Goal: Information Seeking & Learning: Compare options

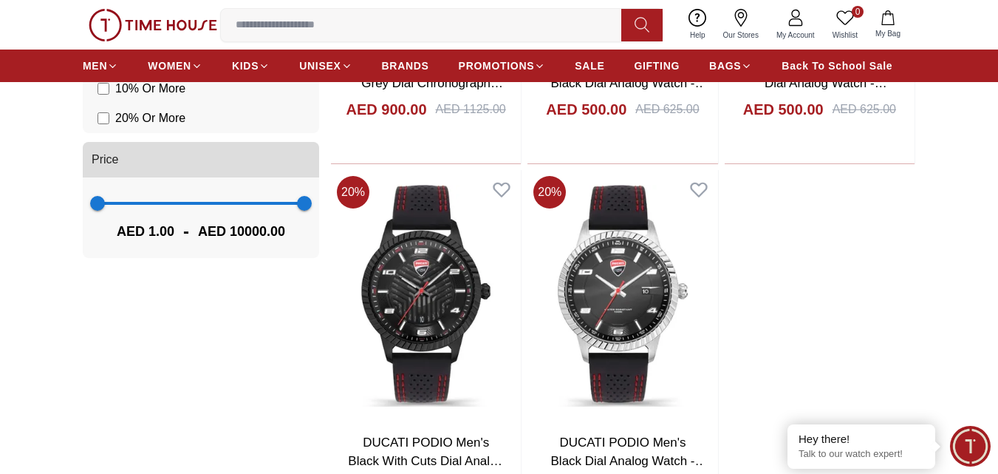
scroll to position [813, 0]
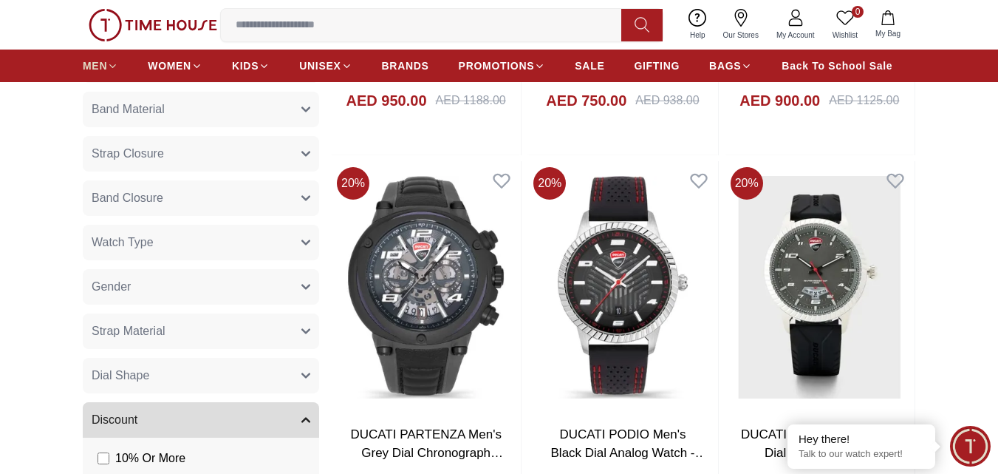
click at [103, 64] on span "MEN" at bounding box center [95, 65] width 24 height 15
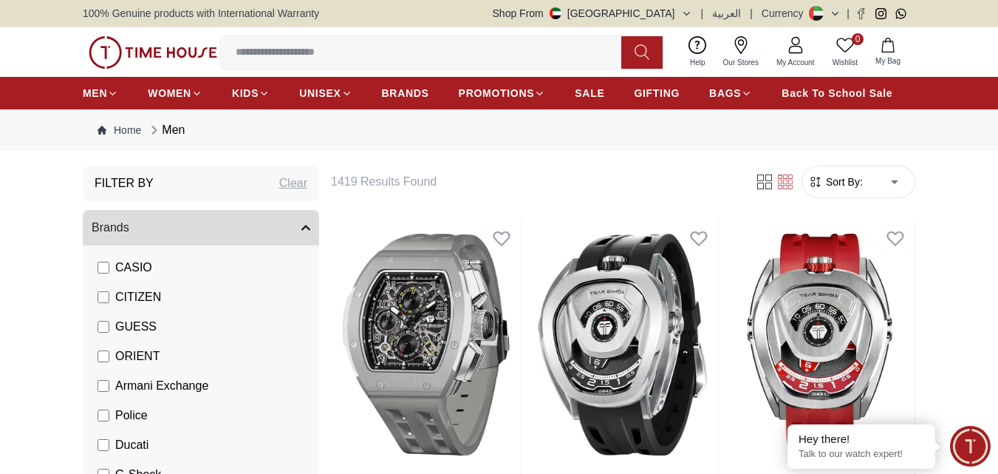
scroll to position [296, 0]
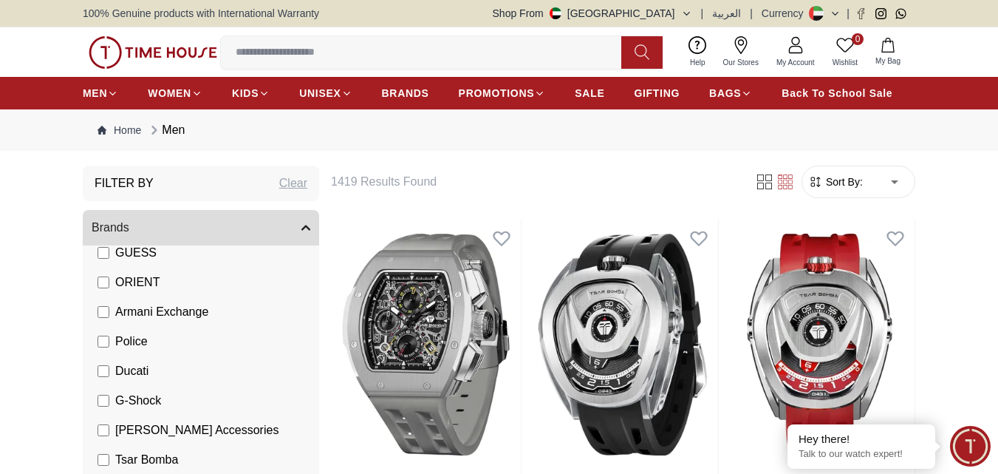
click at [160, 304] on span "Armani Exchange" at bounding box center [161, 312] width 93 height 18
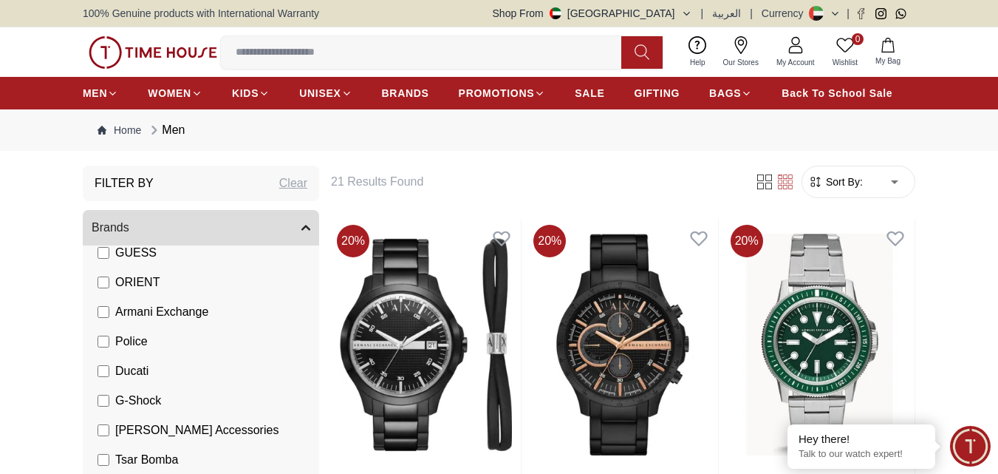
click at [117, 369] on span "Ducati" at bounding box center [131, 371] width 33 height 18
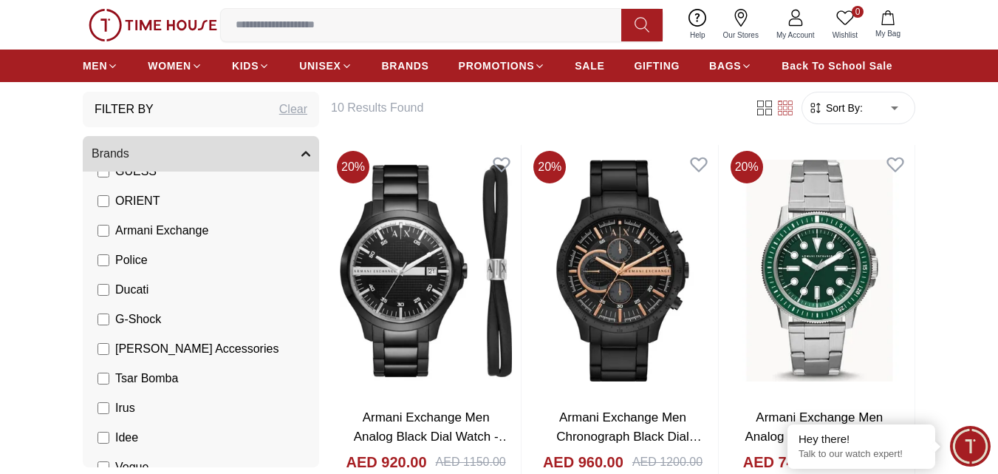
scroll to position [229, 0]
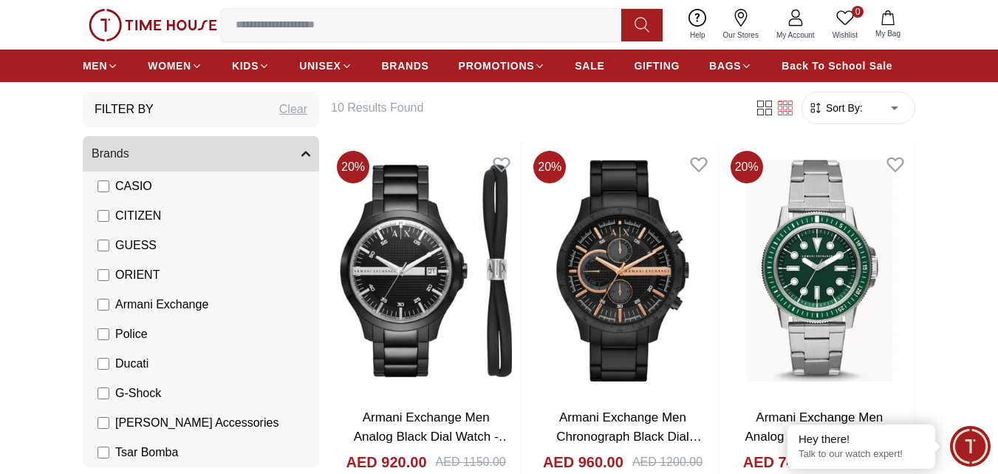
click at [137, 302] on span "Armani Exchange" at bounding box center [161, 305] width 93 height 18
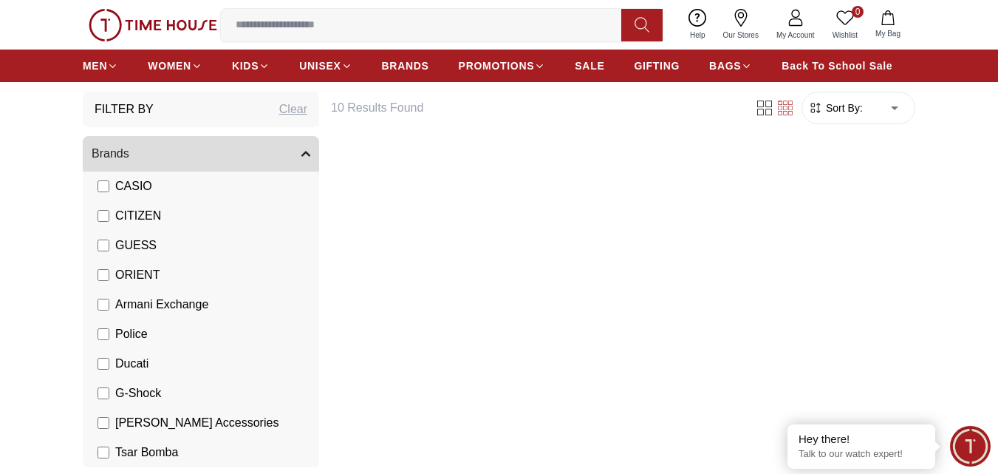
click at [125, 327] on span "Police" at bounding box center [131, 334] width 33 height 18
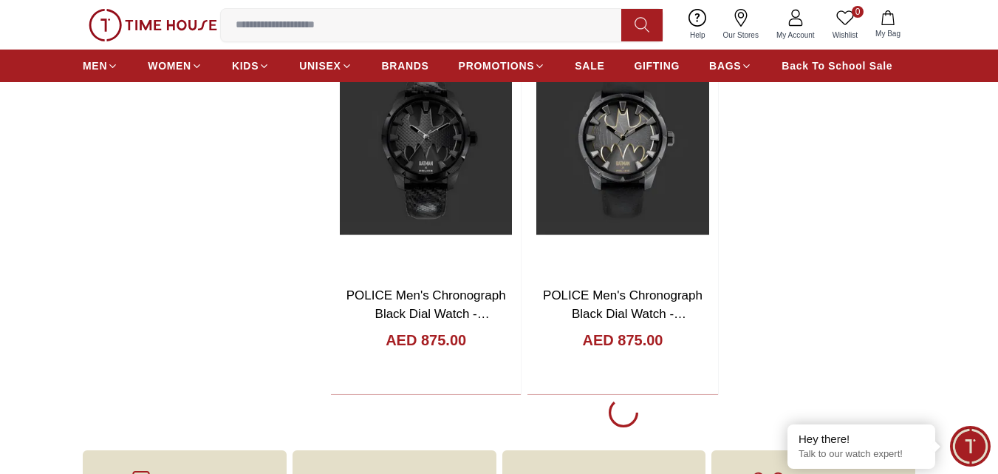
scroll to position [2513, 0]
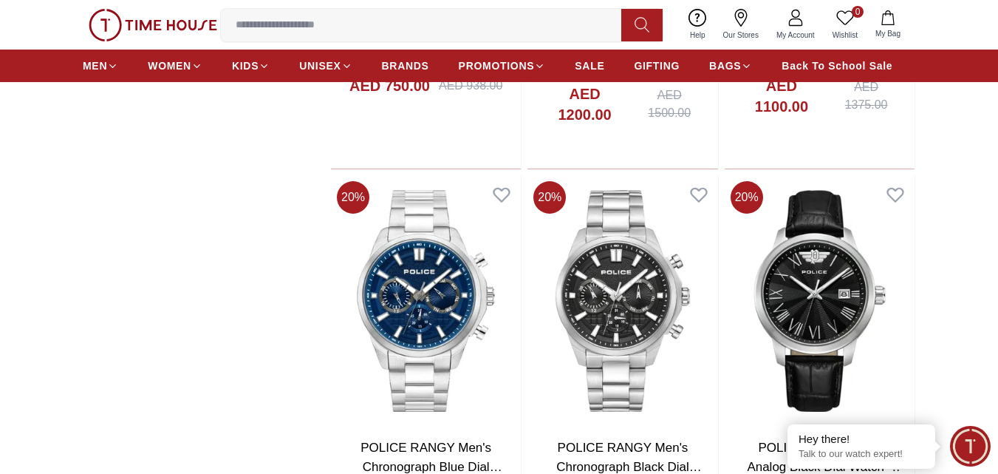
scroll to position [4582, 0]
